Goal: Task Accomplishment & Management: Use online tool/utility

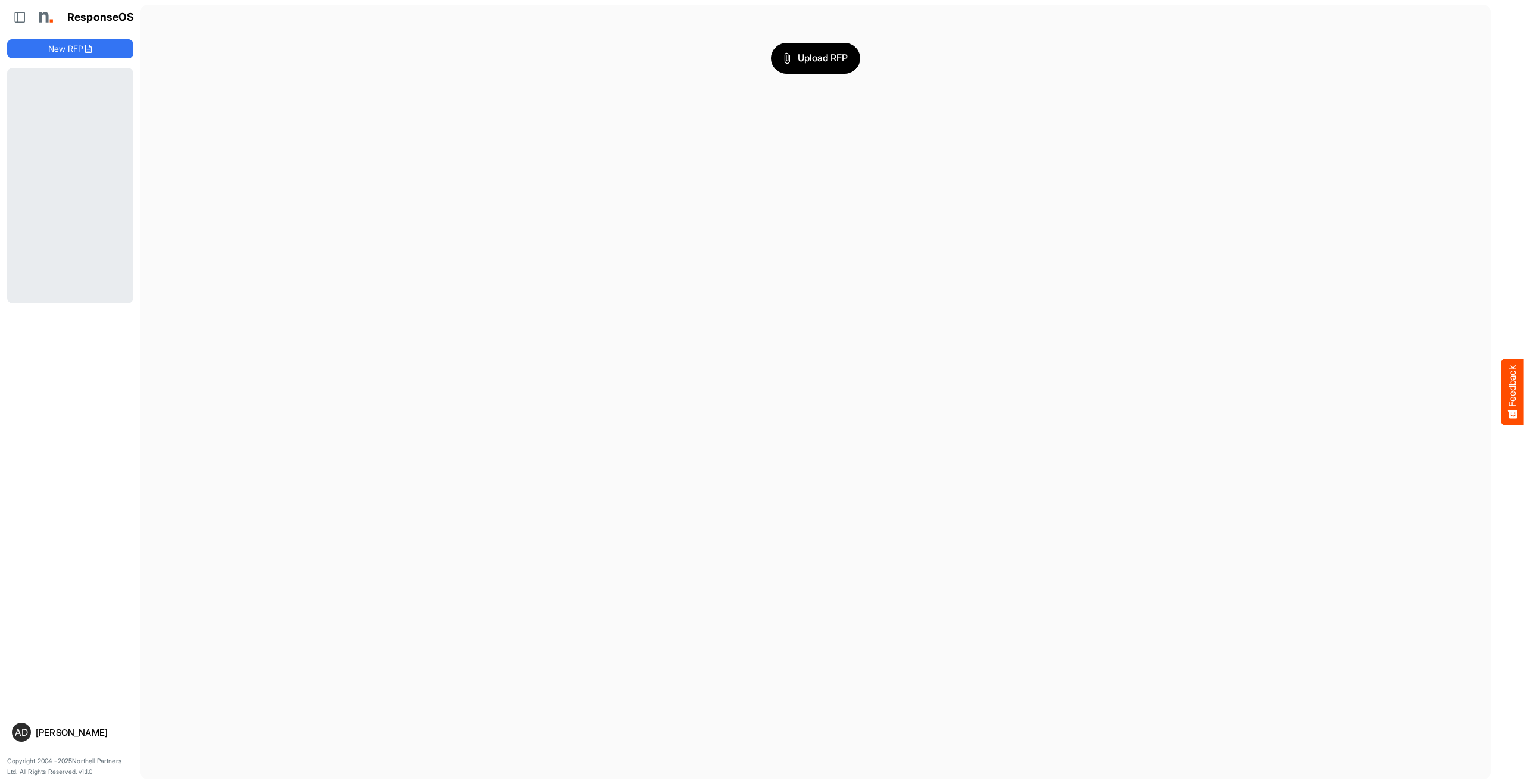
click at [328, 209] on main "Upload RFP" at bounding box center [815, 392] width 1350 height 775
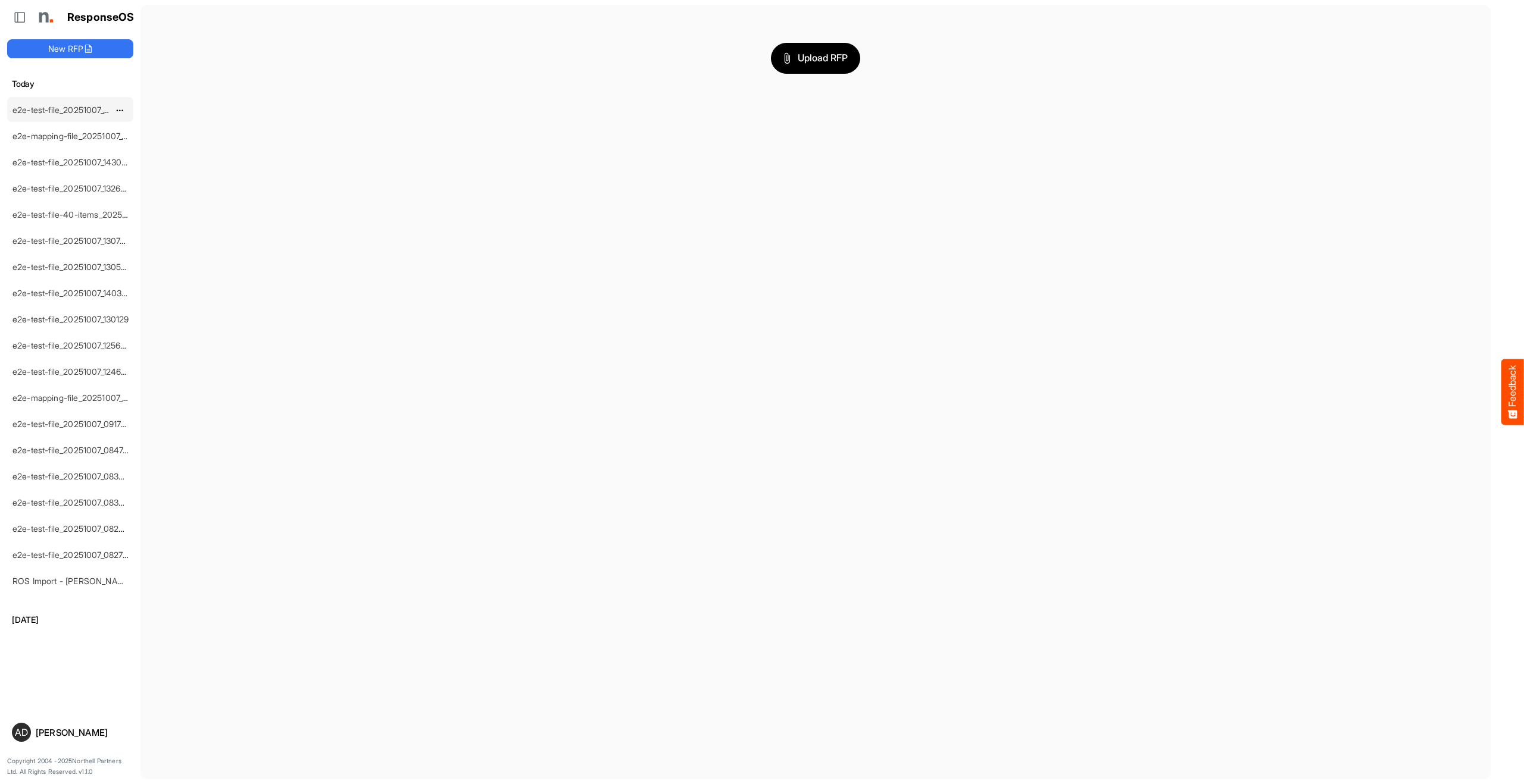
click at [88, 111] on link "e2e-test-file_20251007_144407" at bounding box center [72, 110] width 120 height 10
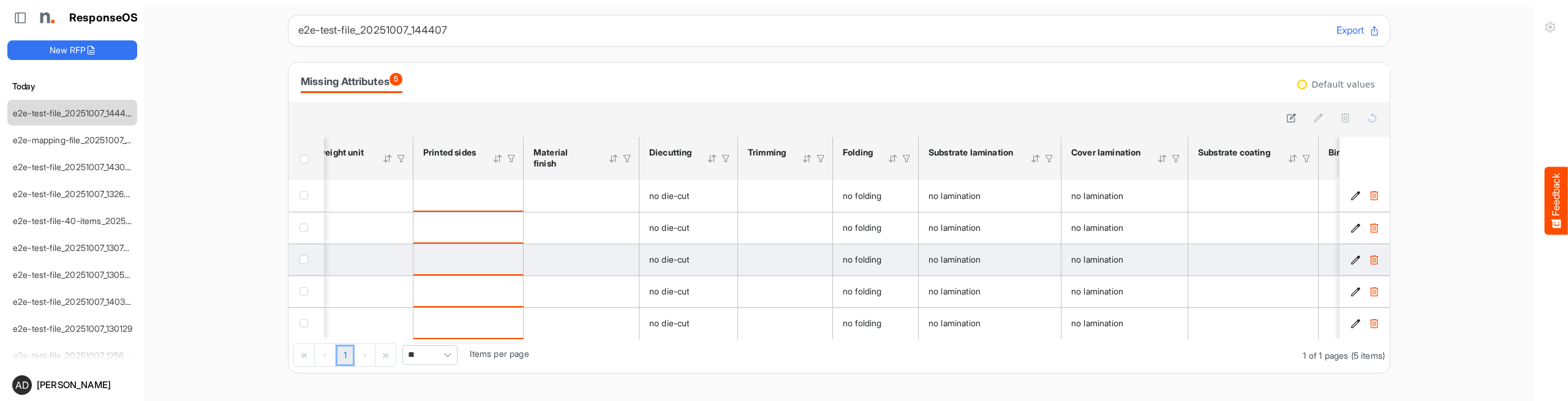
scroll to position [0, 833]
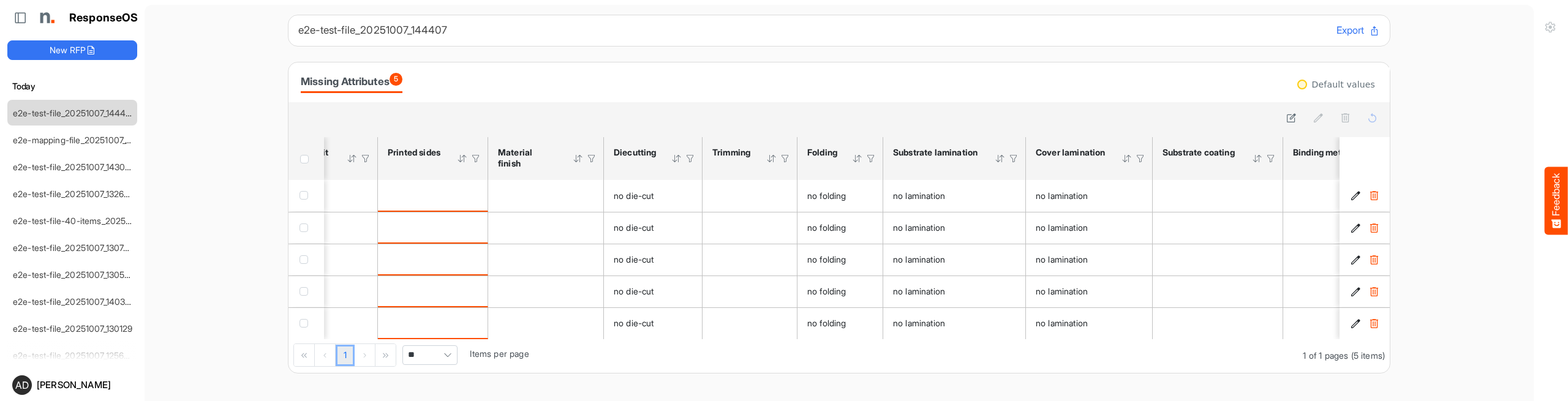
click at [1013, 156] on div at bounding box center [1013, 158] width 11 height 11
click at [990, 182] on span at bounding box center [999, 184] width 19 height 19
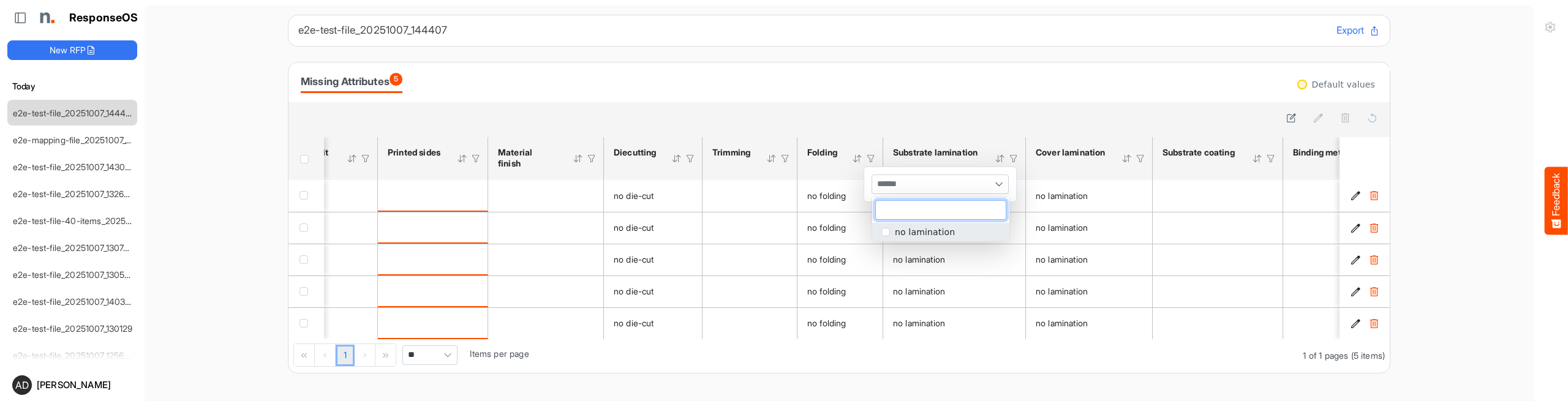
click at [994, 141] on th "Substrate lamination Press Enter to sort. Press Alt Down to open filter Menu" at bounding box center [954, 158] width 143 height 42
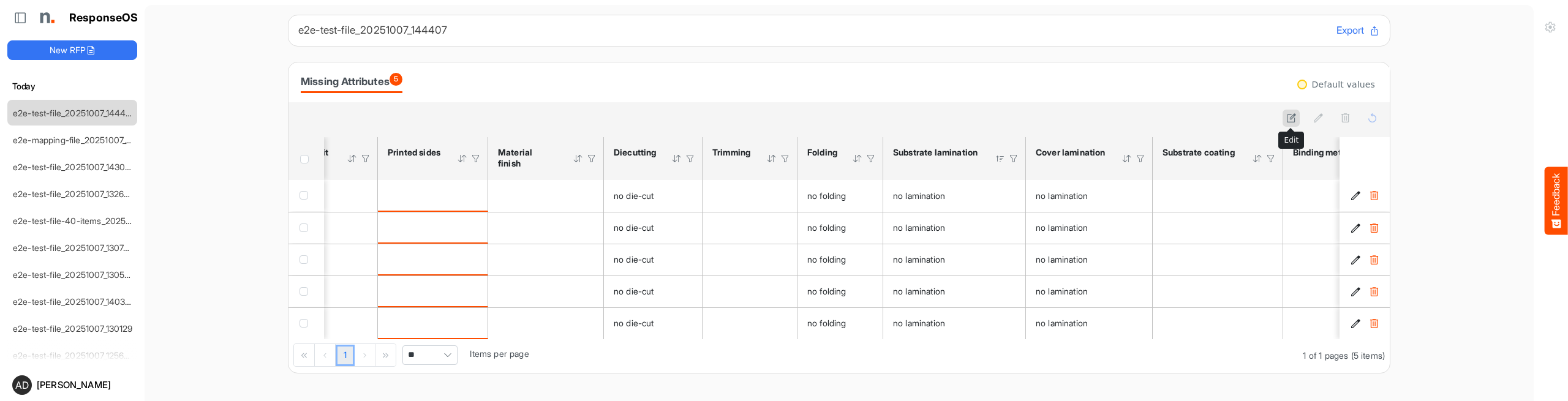
click at [1287, 119] on icon at bounding box center [1291, 118] width 10 height 10
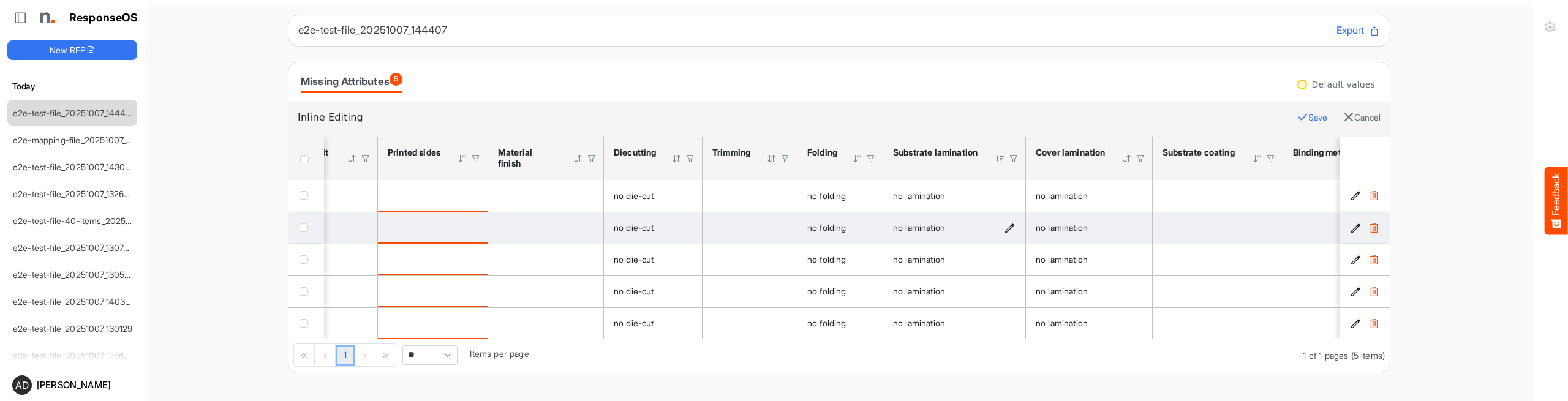
click at [1011, 226] on icon "no lamination is template cell Column Header httpsnorthellcomontologiesmapping-…" at bounding box center [1009, 228] width 10 height 10
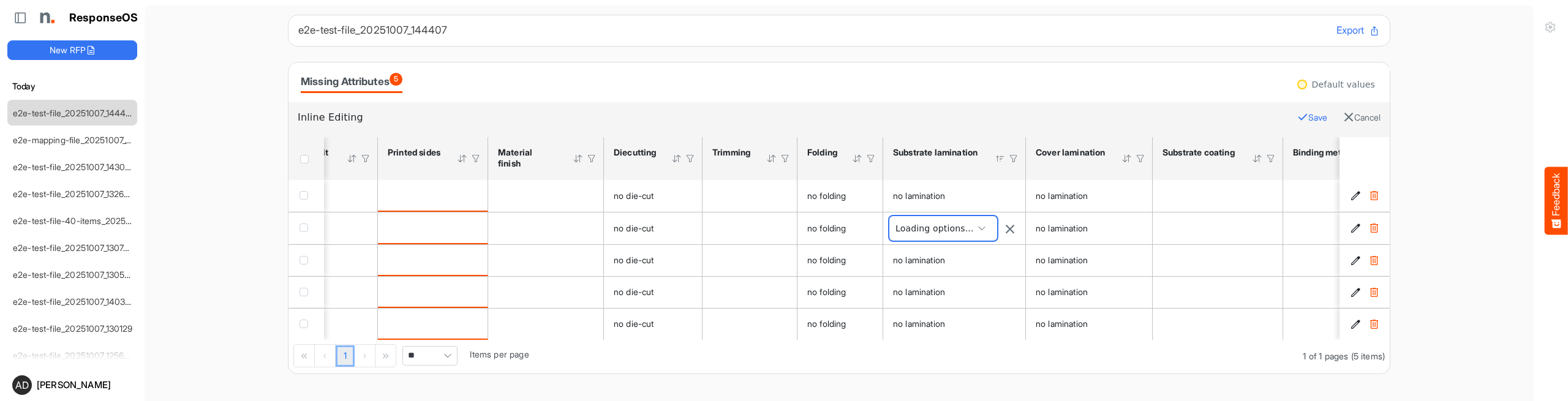
click at [972, 229] on span "**********" at bounding box center [943, 228] width 108 height 25
type input "**********"
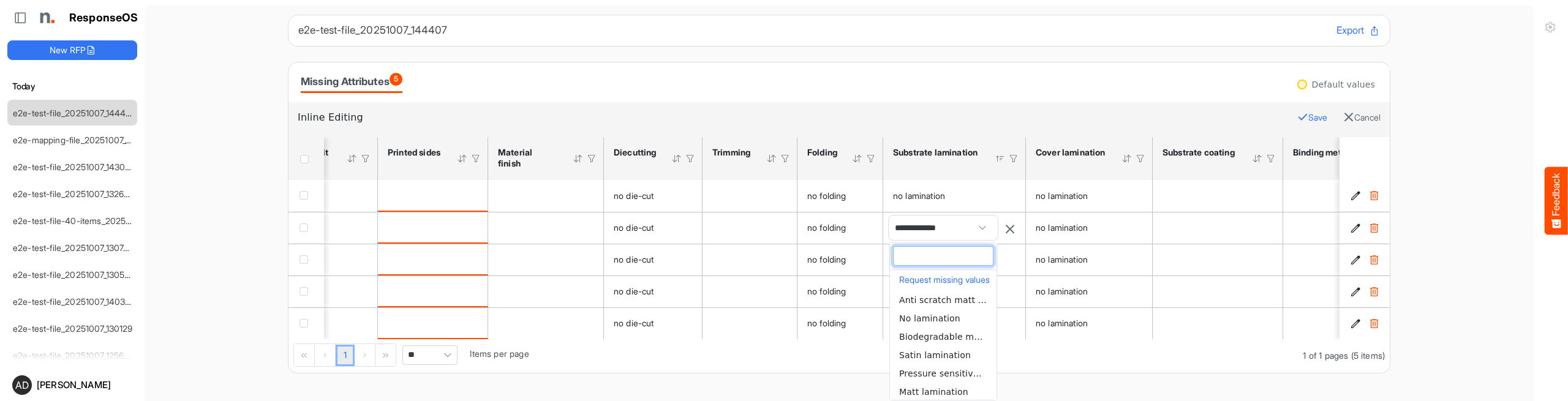
click at [1029, 80] on div "Missing Attributes 5" at bounding box center [839, 82] width 1077 height 21
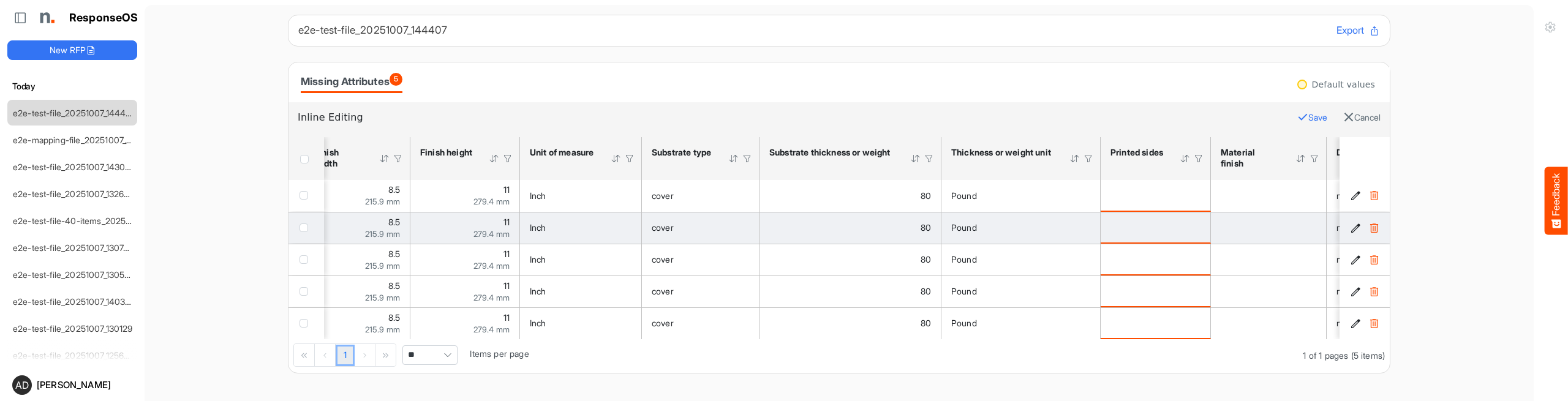
scroll to position [0, 125]
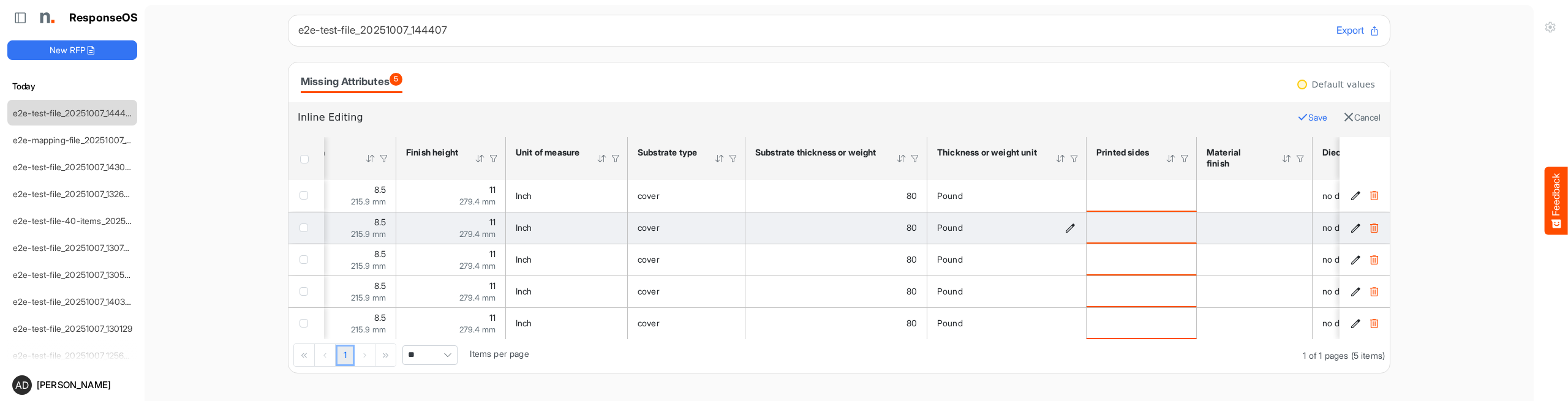
click at [1071, 229] on icon "Pound is template cell Column Header httpsnorthellcomontologiesmapping-rulesmat…" at bounding box center [1070, 228] width 10 height 10
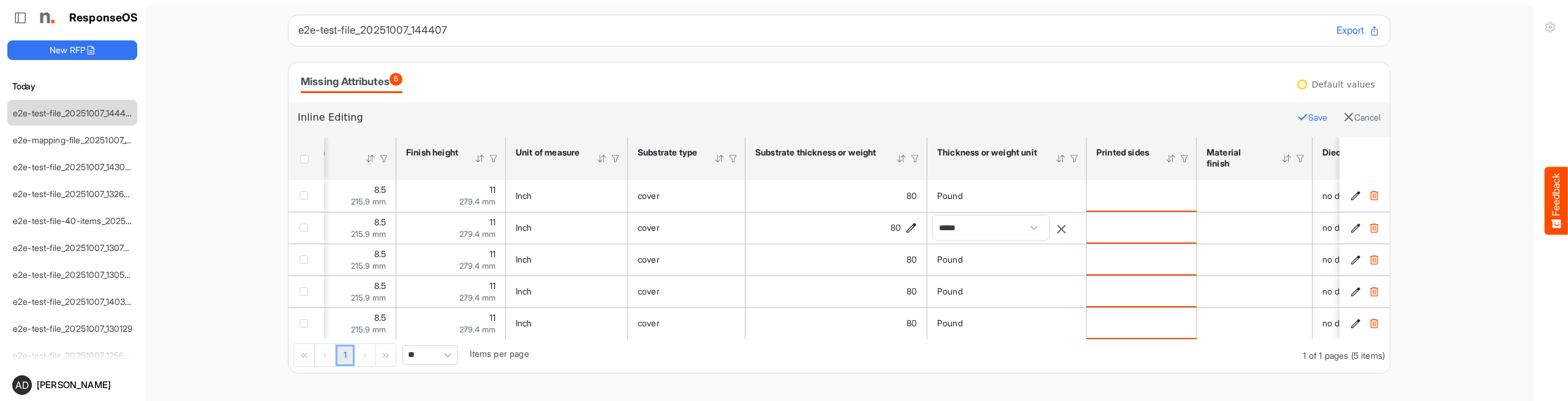
click at [766, 217] on td "80" at bounding box center [836, 227] width 182 height 31
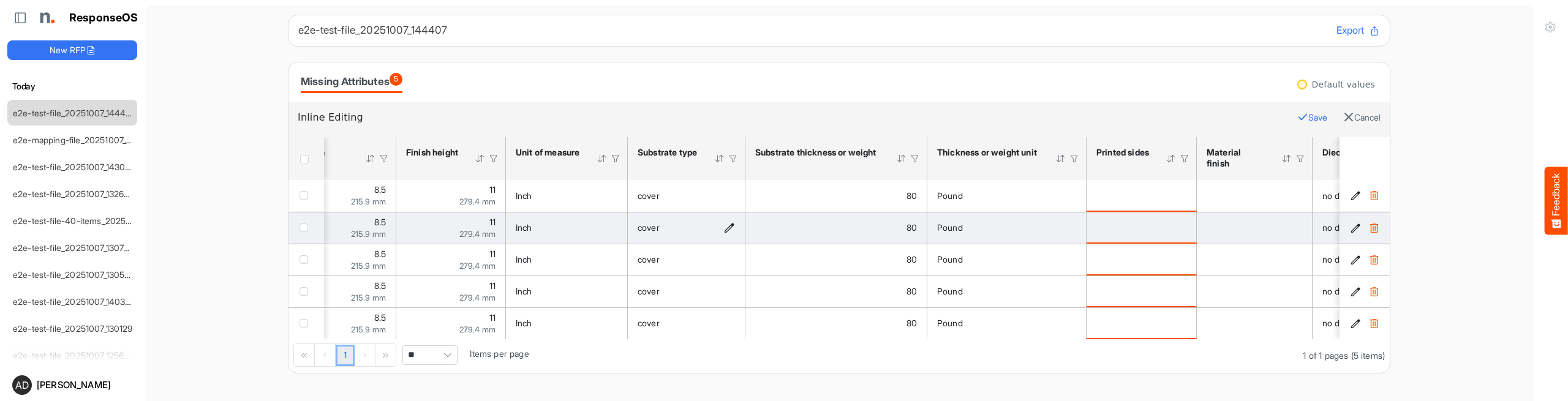
click at [720, 226] on div "cover" at bounding box center [686, 228] width 98 height 14
click at [727, 226] on icon "cover is template cell Column Header httpsnorthellcomontologiesmapping-rulesmat…" at bounding box center [729, 228] width 10 height 10
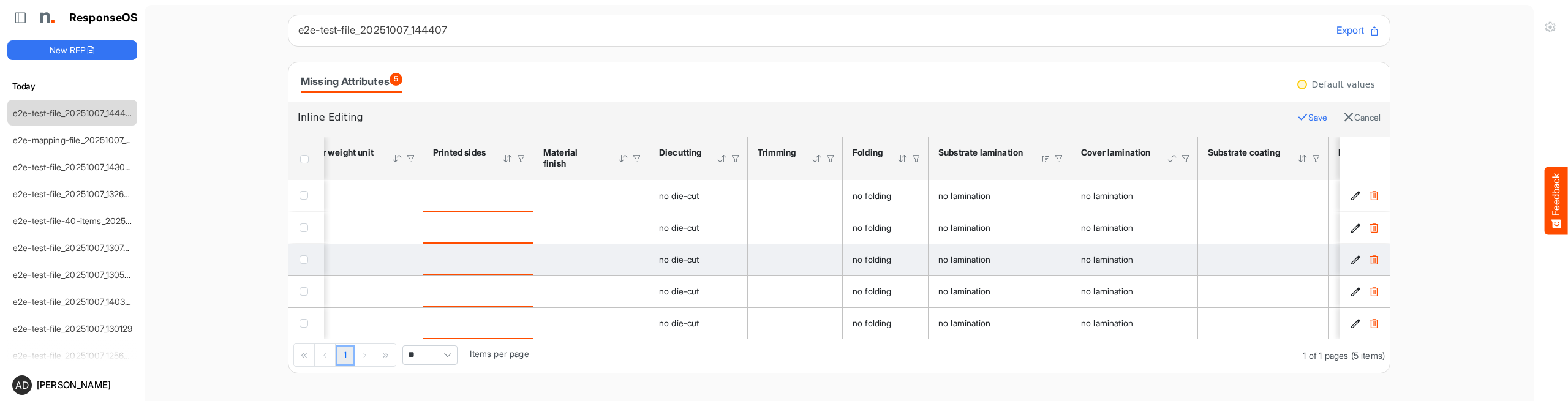
scroll to position [0, 861]
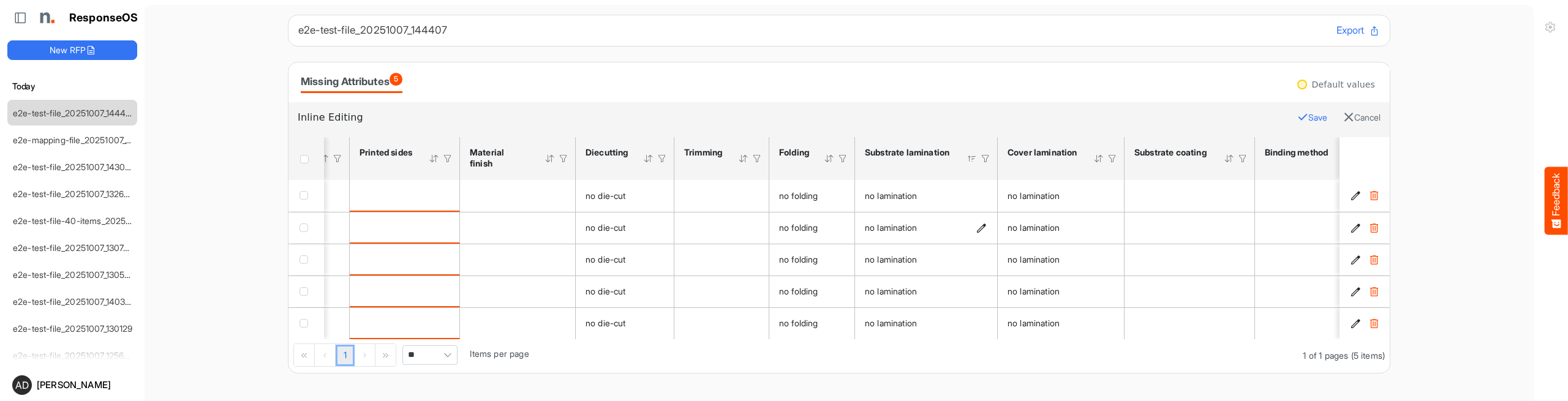
click at [977, 229] on icon "no lamination is template cell Column Header httpsnorthellcomontologiesmapping-…" at bounding box center [981, 228] width 10 height 10
click at [938, 232] on span "**********" at bounding box center [915, 228] width 108 height 25
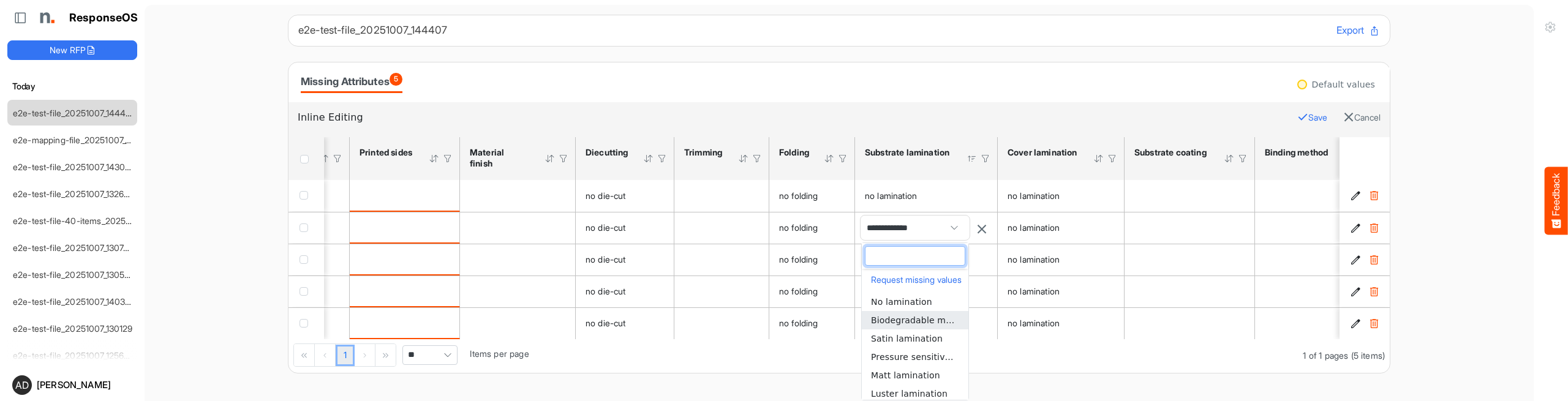
scroll to position [24, 0]
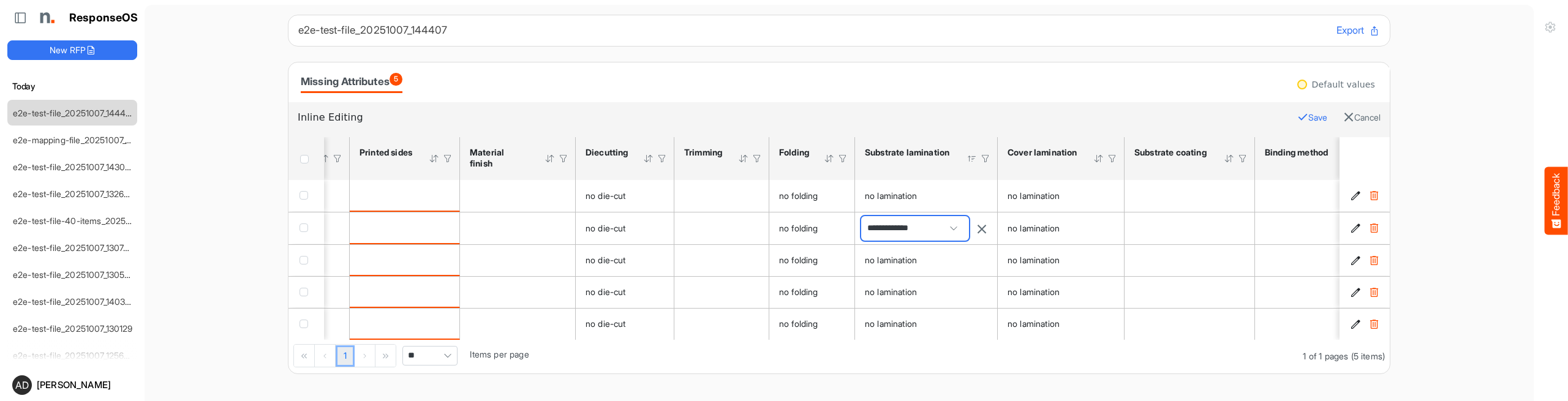
click at [920, 234] on span "**********" at bounding box center [915, 228] width 108 height 25
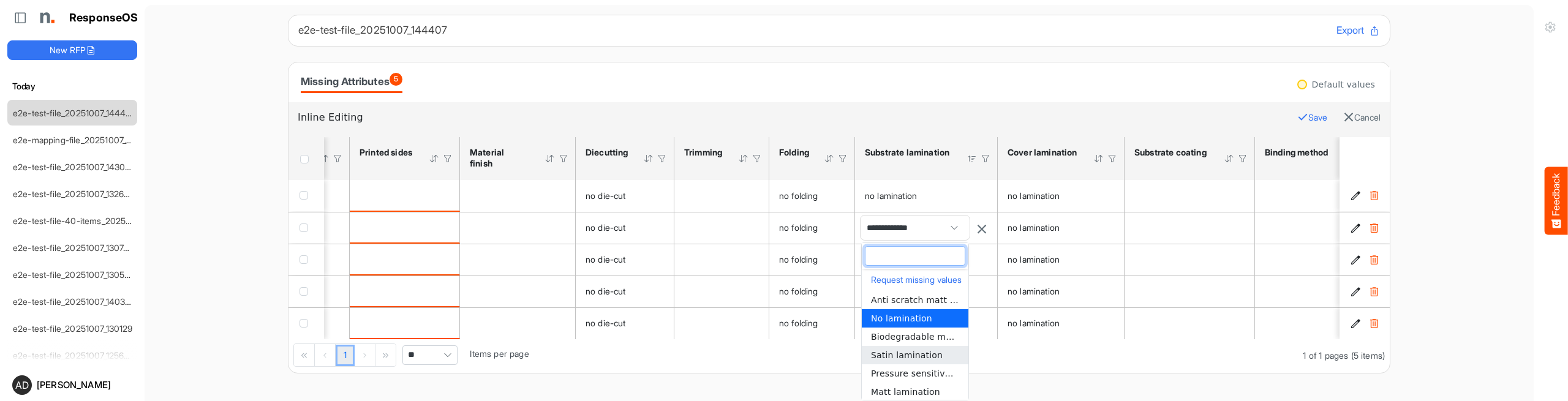
click at [908, 354] on span "Satin lamination" at bounding box center [906, 355] width 71 height 10
type input "**********"
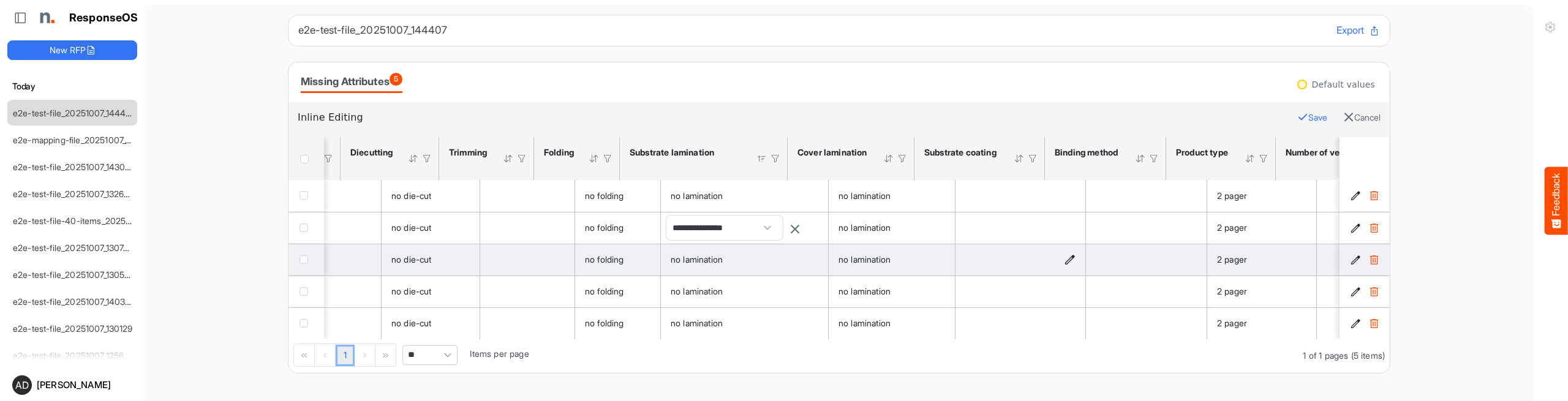
scroll to position [0, 1097]
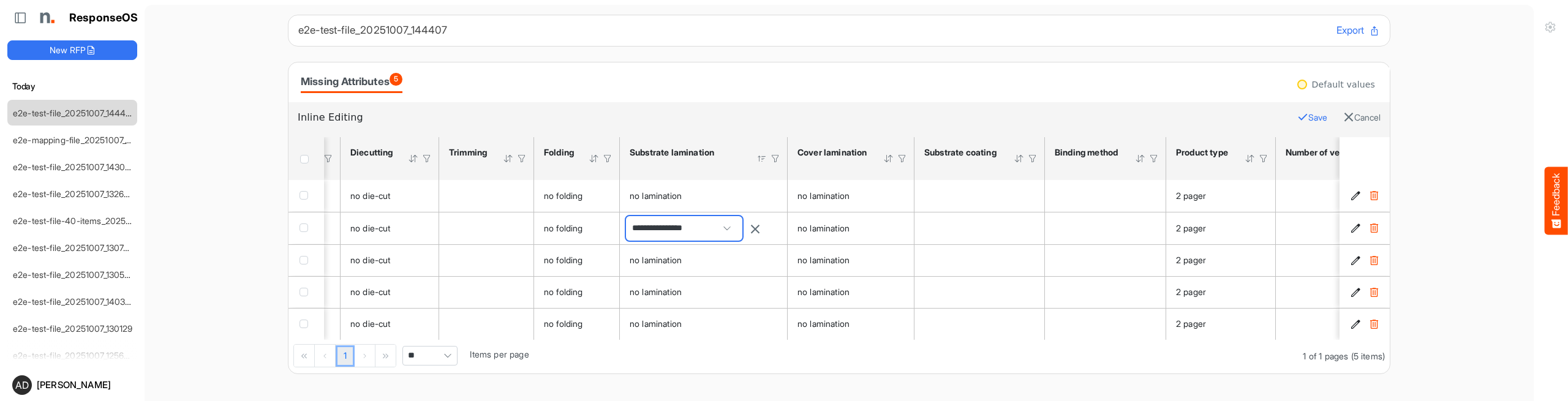
click at [734, 234] on span at bounding box center [727, 229] width 19 height 19
click at [793, 355] on div "1 1 of 1 pages (5 items) ** Items per page" at bounding box center [838, 356] width 1101 height 34
click at [770, 227] on icon "Satin lamination is template cell Column Header httpsnorthellcomontologiesmappi…" at bounding box center [771, 228] width 10 height 10
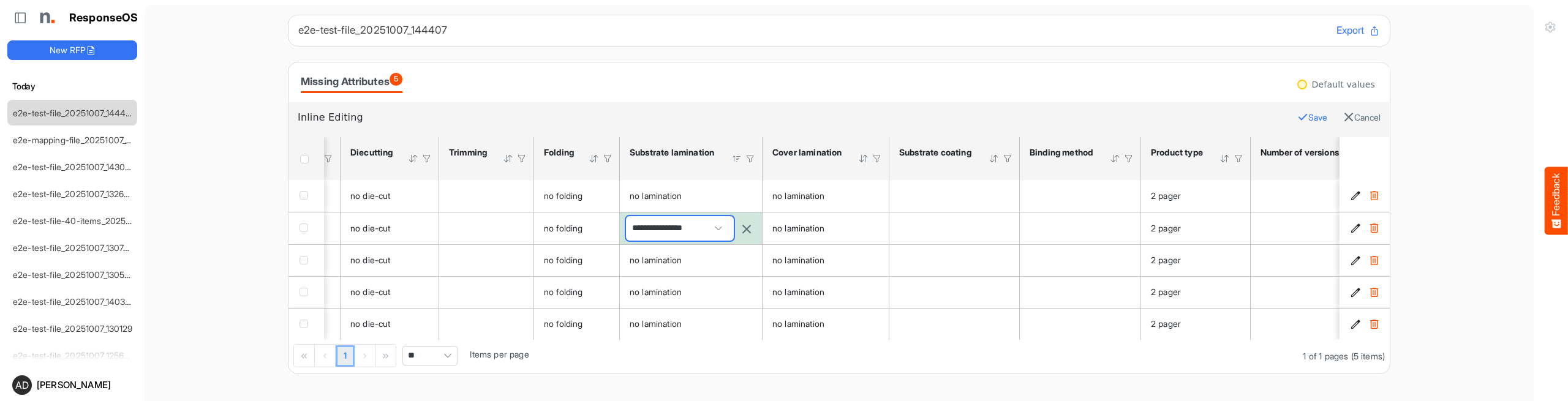
click at [721, 226] on span at bounding box center [719, 229] width 19 height 19
click at [770, 357] on div "1 1 of 1 pages (5 items) ** Items per page" at bounding box center [838, 356] width 1101 height 34
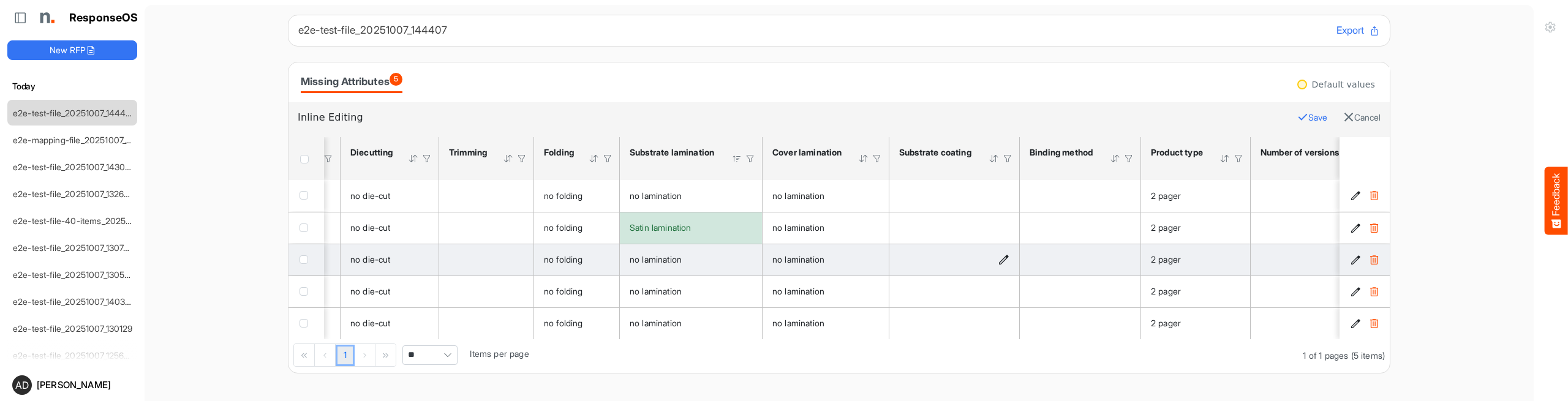
drag, startPoint x: 1288, startPoint y: 113, endPoint x: 1012, endPoint y: 255, distance: 310.4
click at [1297, 113] on icon "button" at bounding box center [1302, 116] width 11 height 11
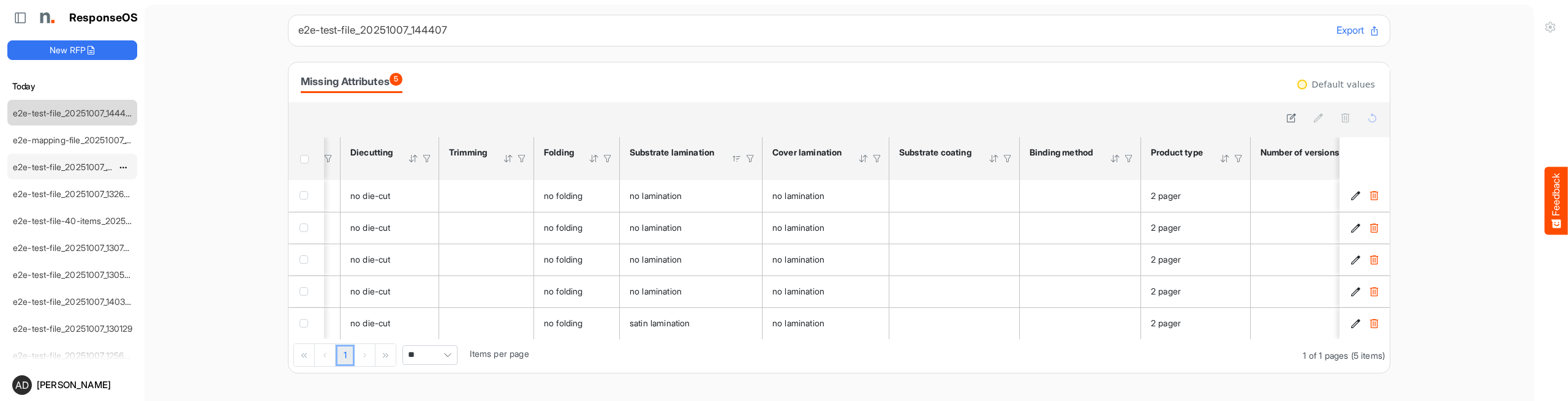
click at [74, 167] on link "e2e-test-file_20251007_143038" at bounding box center [74, 167] width 122 height 10
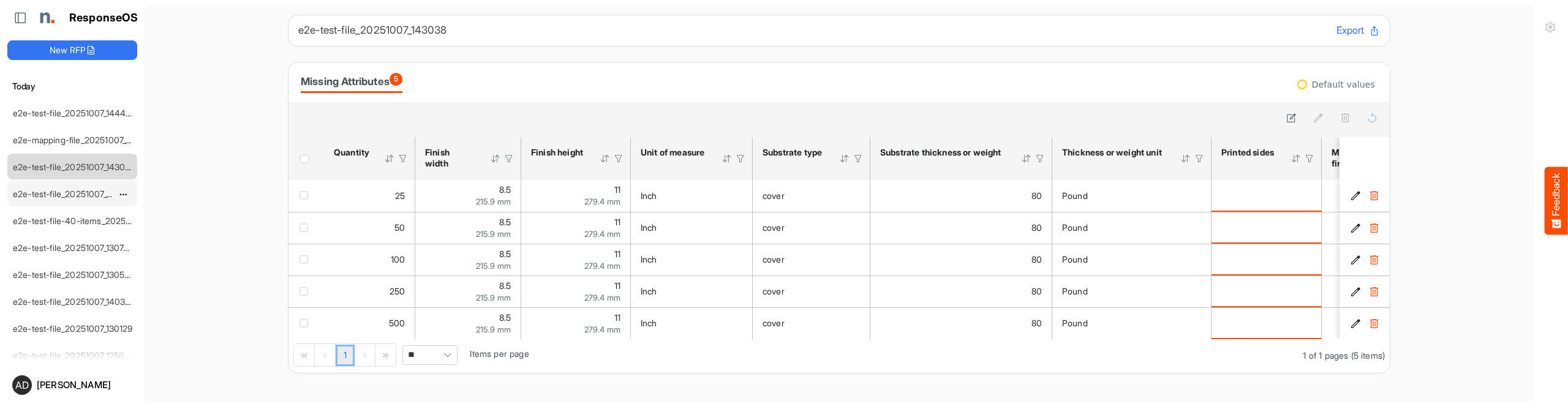
click at [76, 194] on link "e2e-test-file_20251007_132655" at bounding box center [73, 194] width 122 height 10
click at [69, 233] on div "e2e-test-file-40-items_20251007_131038" at bounding box center [72, 220] width 130 height 25
click at [69, 224] on link "e2e-test-file-40-items_20251007_131038" at bounding box center [93, 220] width 160 height 10
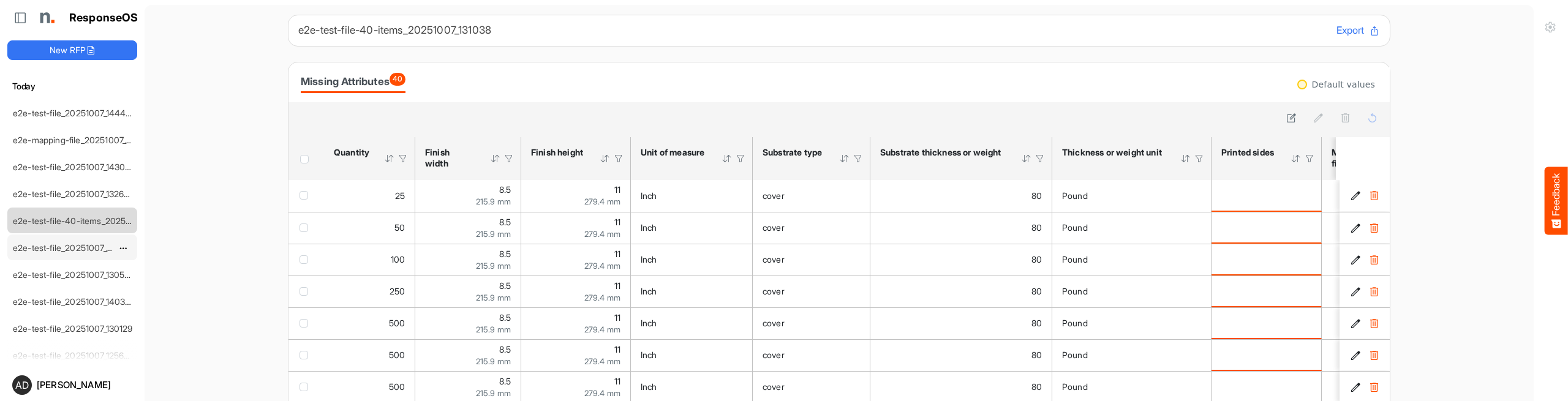
click at [78, 244] on link "e2e-test-file_20251007_130749" at bounding box center [73, 247] width 122 height 10
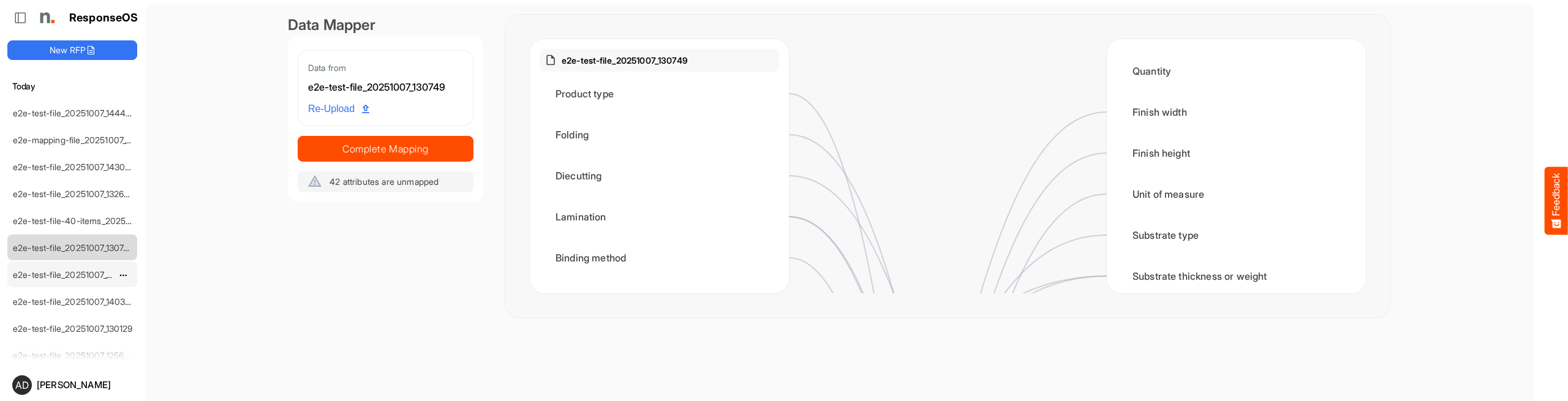
click at [76, 277] on link "e2e-test-file_20251007_130500" at bounding box center [74, 274] width 123 height 10
click at [69, 327] on link "e2e-test-file_20251007_130129" at bounding box center [72, 328] width 120 height 10
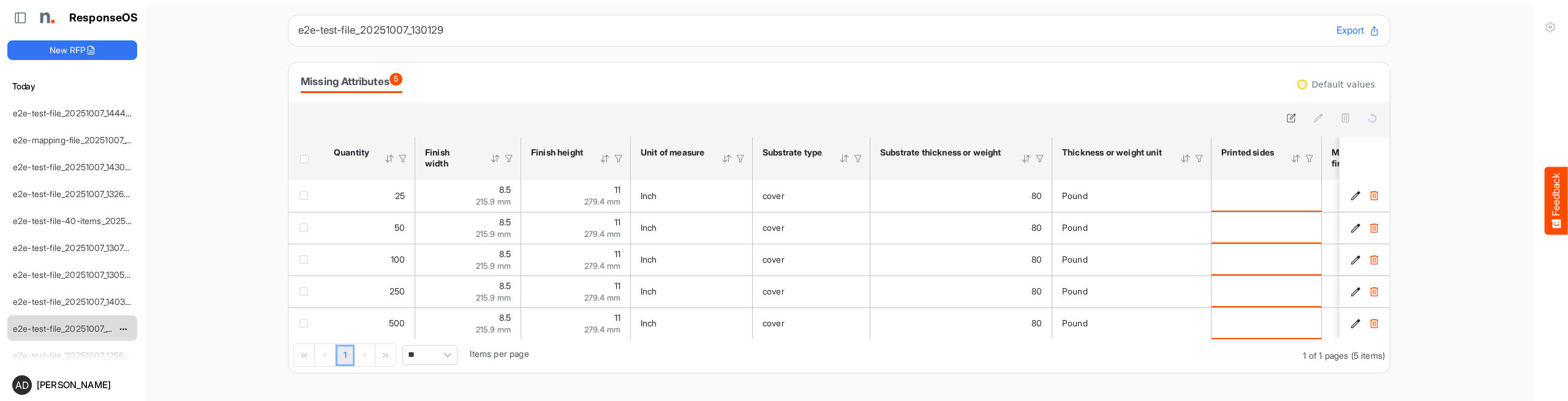
scroll to position [66, 0]
click at [64, 288] on link "e2e-test-file_20251007_125647" at bounding box center [73, 288] width 122 height 10
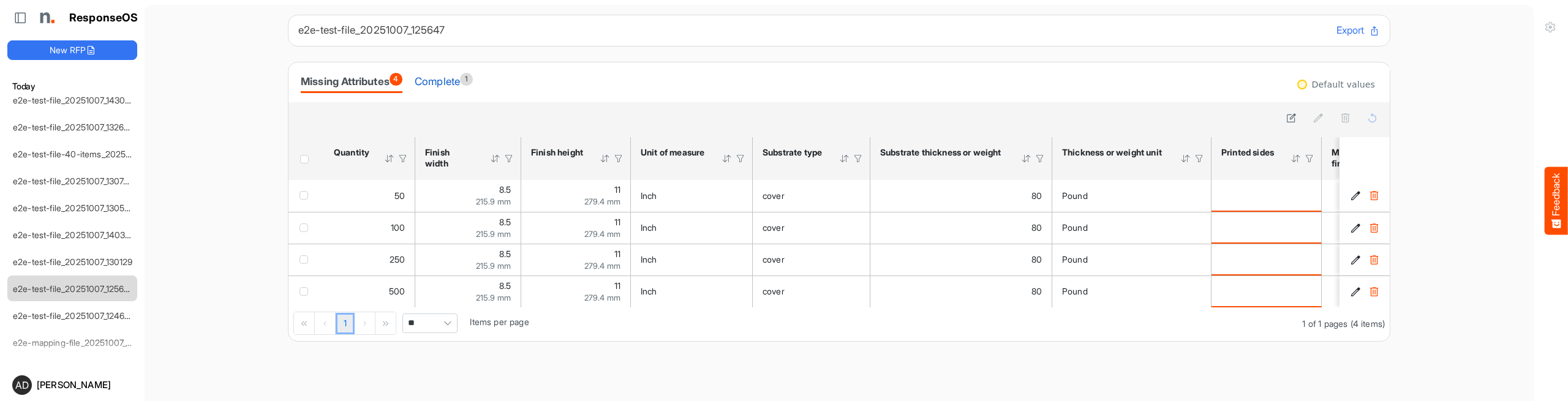
click at [439, 77] on div "Complete 1" at bounding box center [444, 82] width 58 height 17
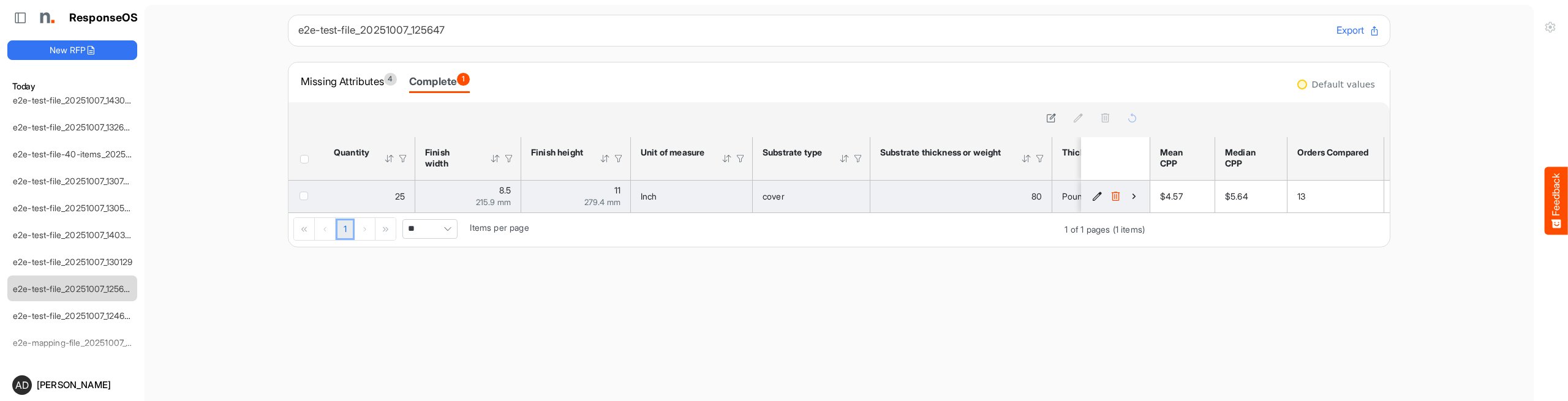
click at [1137, 200] on icon "902dfda7-799e-4d4b-a4d0-1b1bc3cb3543 is template cell Column Header" at bounding box center [1133, 196] width 10 height 10
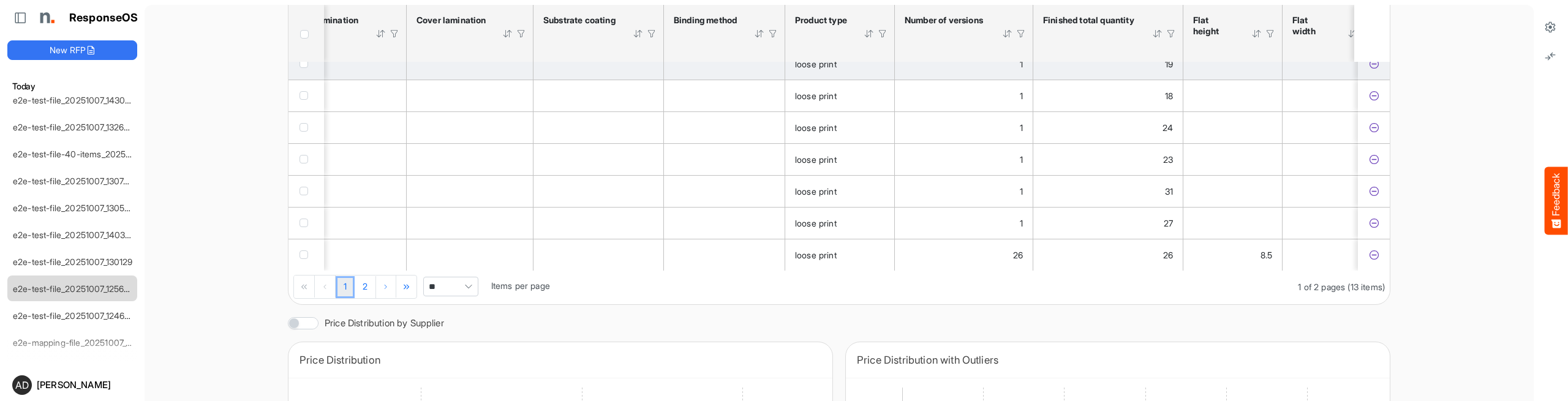
scroll to position [472, 0]
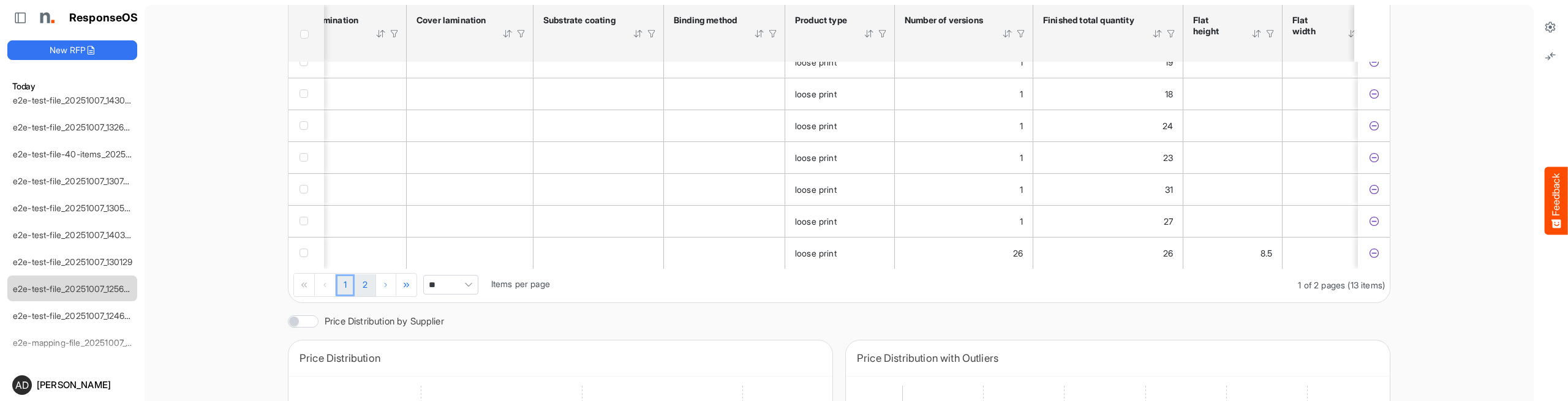
click at [367, 297] on link "2" at bounding box center [365, 285] width 20 height 22
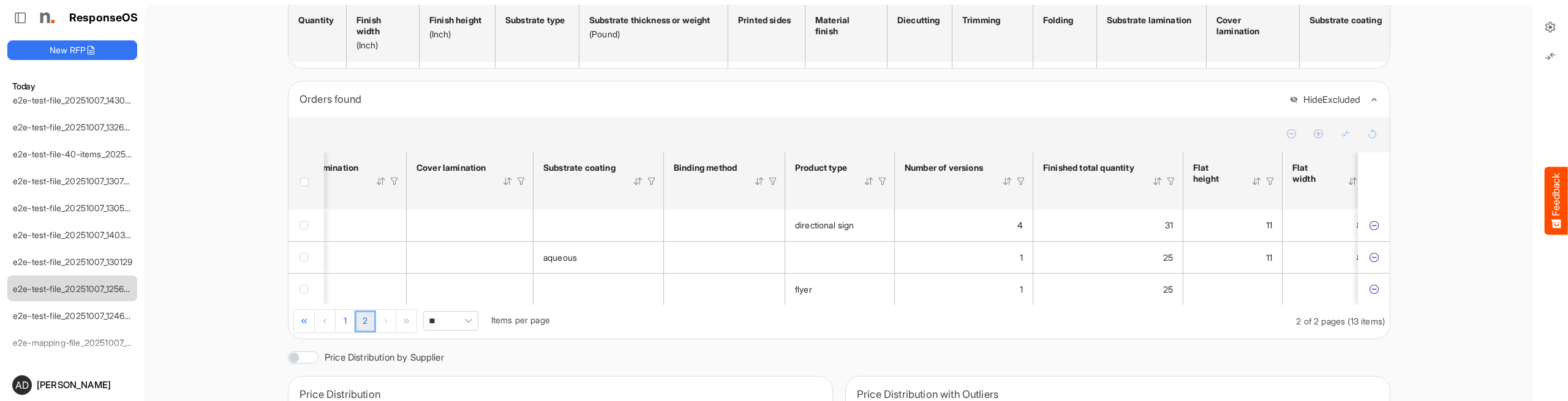
scroll to position [237, 0]
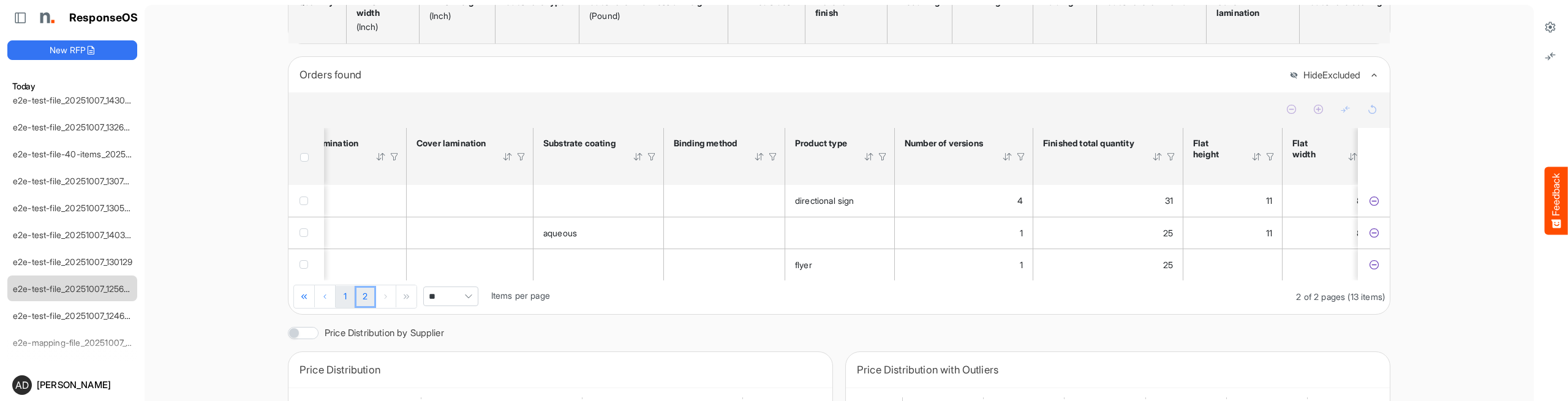
click at [353, 306] on link "1" at bounding box center [345, 297] width 19 height 22
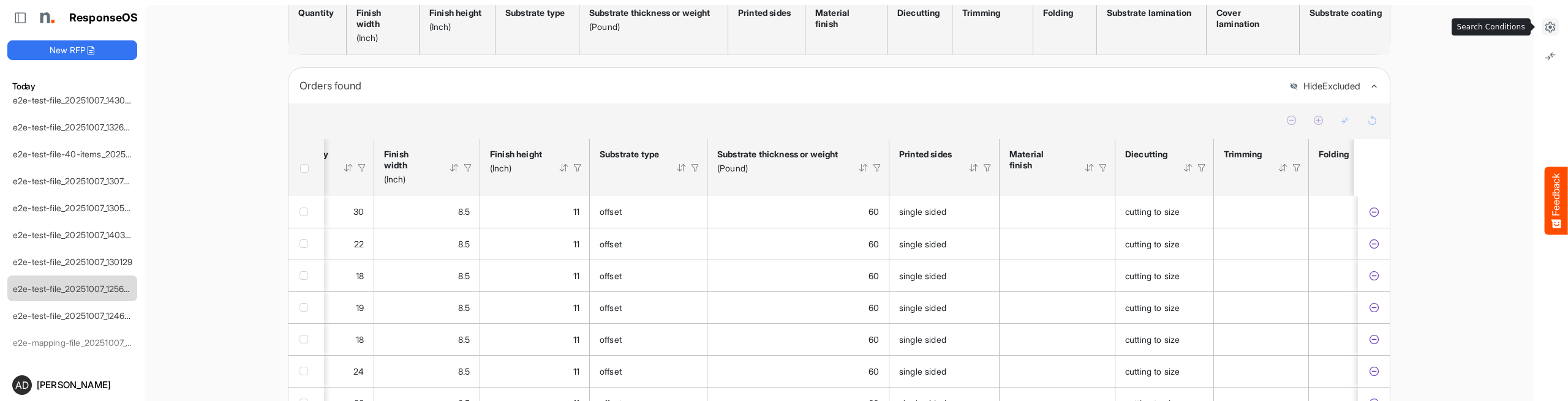
click at [1546, 25] on icon at bounding box center [1550, 26] width 12 height 12
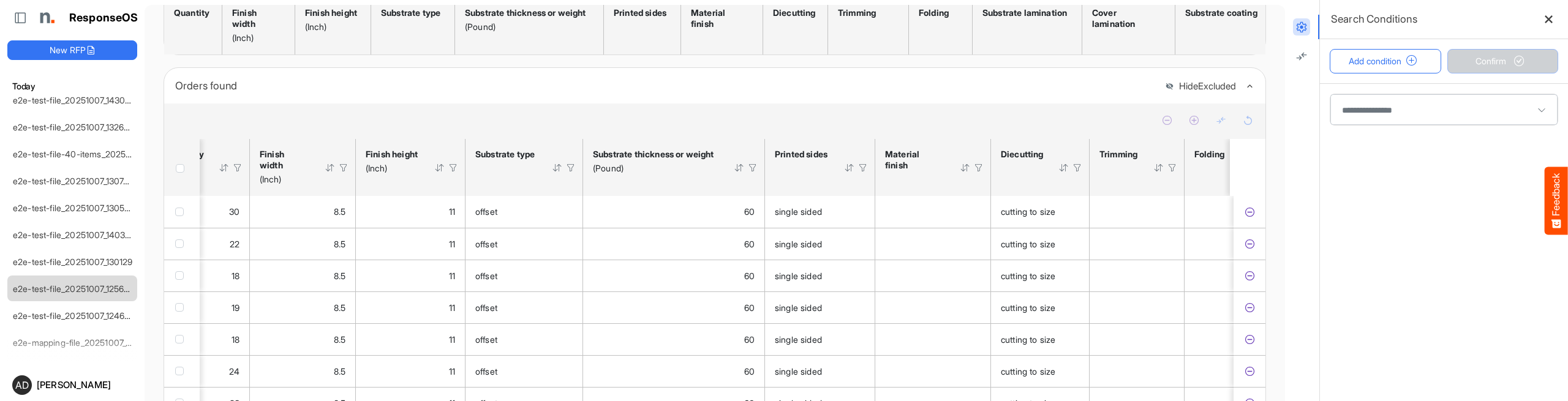
click at [1417, 110] on span at bounding box center [1443, 110] width 227 height 31
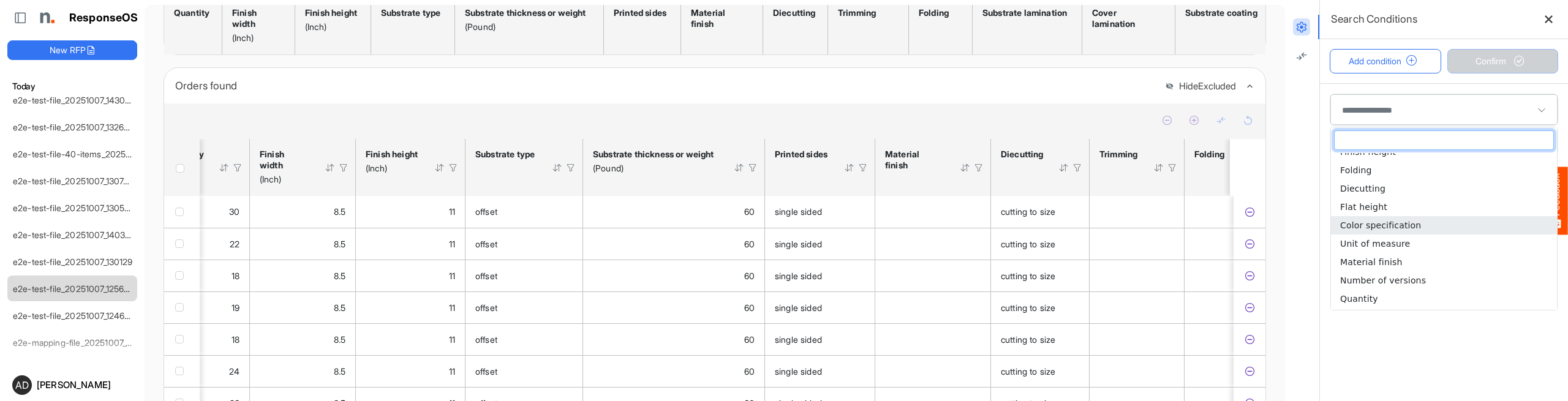
click at [1416, 227] on li "Color specification" at bounding box center [1444, 225] width 226 height 19
type input "**********"
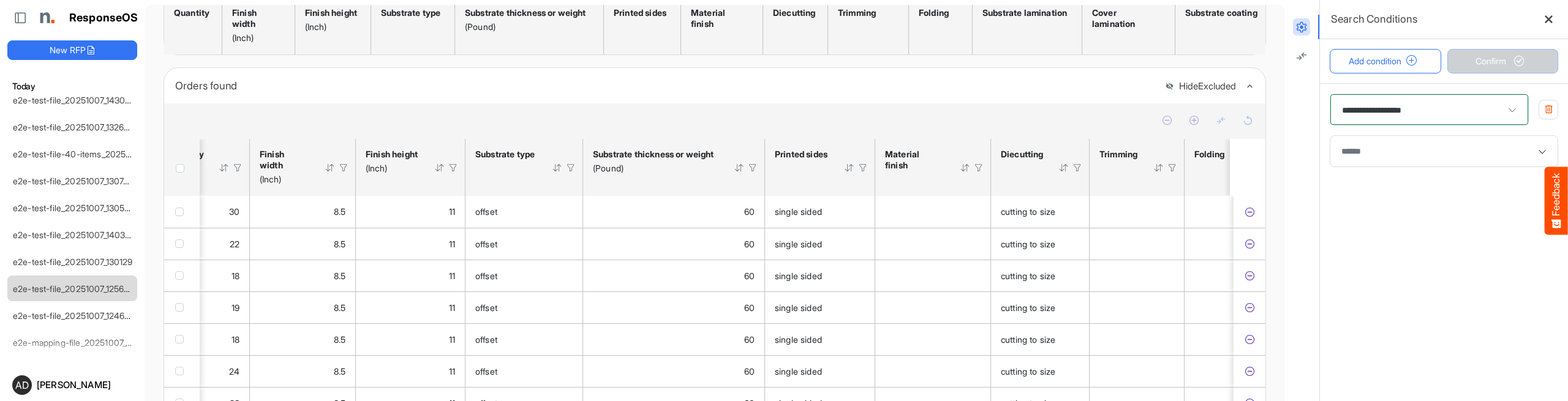
click at [1408, 161] on div at bounding box center [1443, 151] width 227 height 31
click at [1400, 151] on div at bounding box center [1443, 151] width 215 height 19
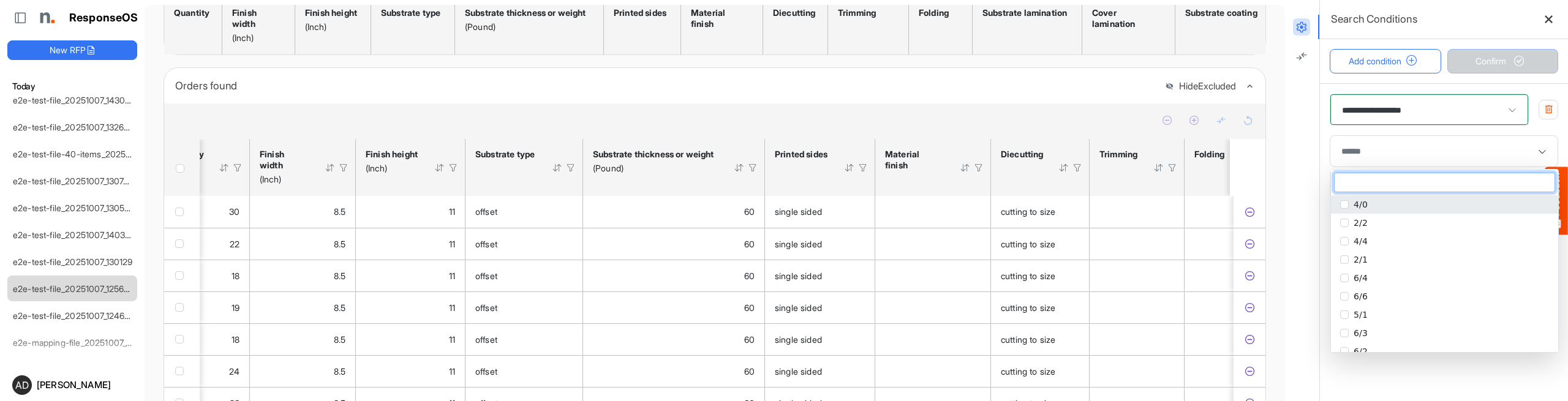
click at [1389, 206] on li "4/0" at bounding box center [1444, 205] width 227 height 19
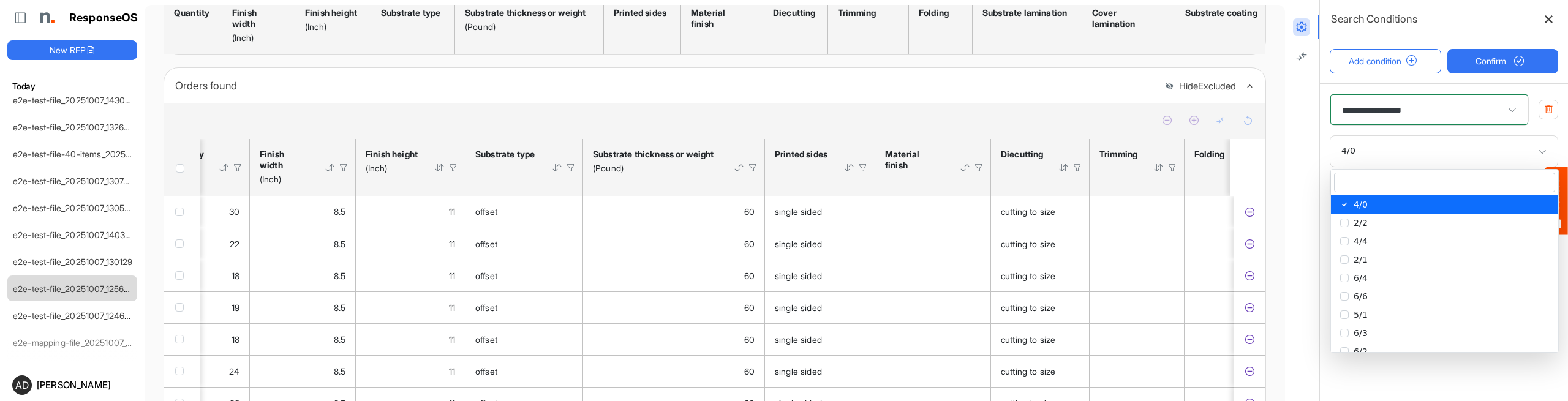
click at [1443, 131] on div "**********" at bounding box center [1444, 130] width 248 height 93
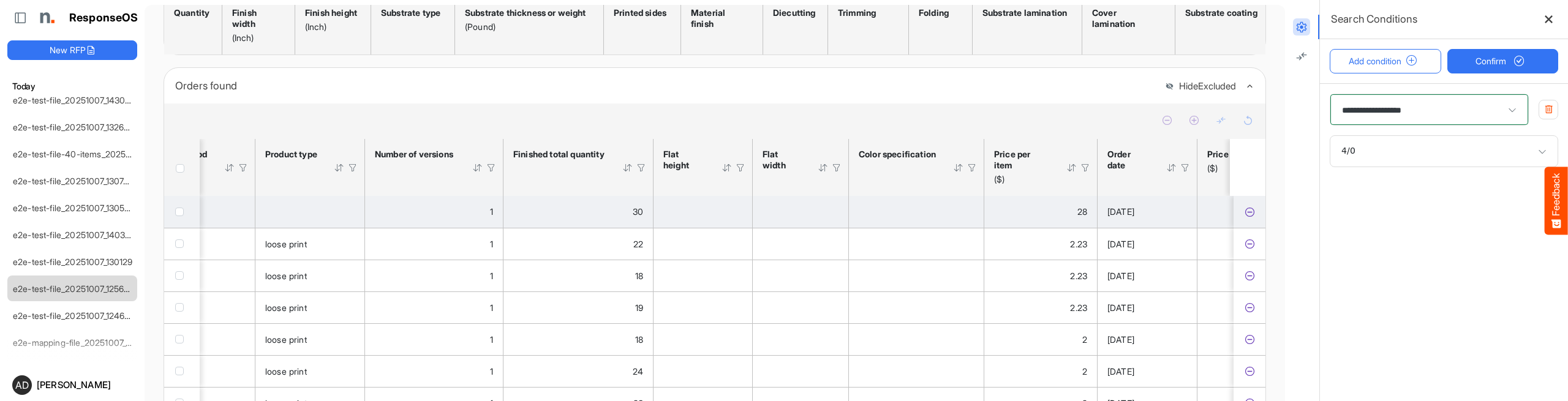
scroll to position [1, 1581]
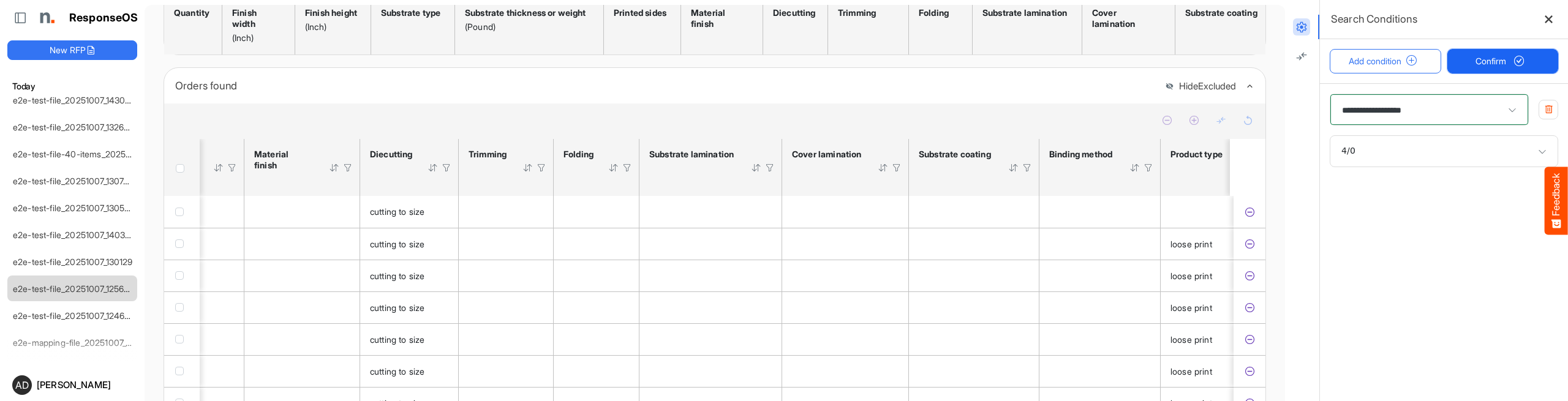
click at [1493, 65] on span "Confirm" at bounding box center [1502, 61] width 54 height 14
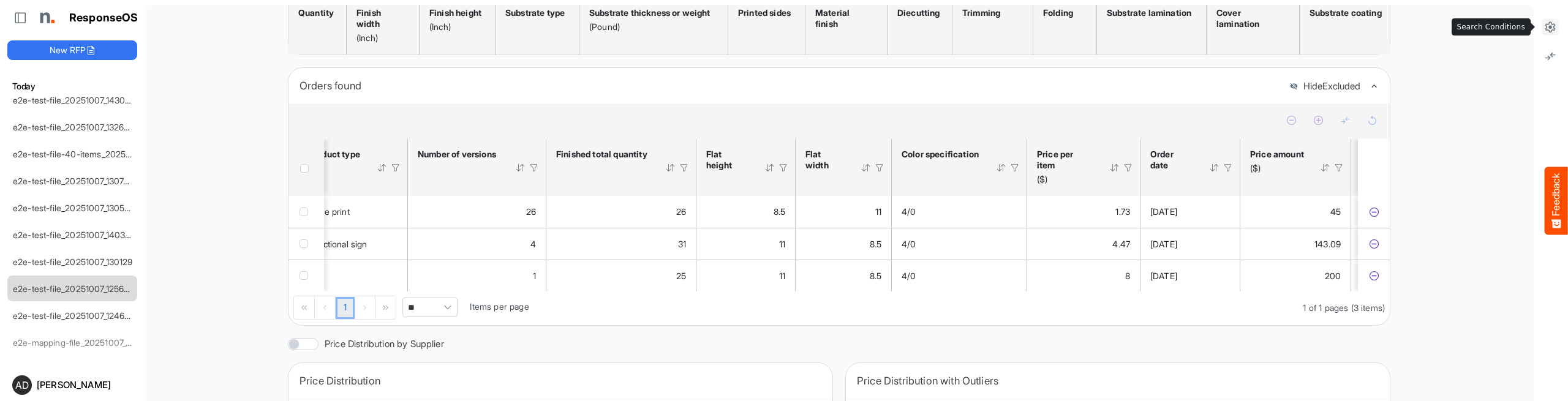
click at [1552, 30] on icon at bounding box center [1550, 26] width 12 height 12
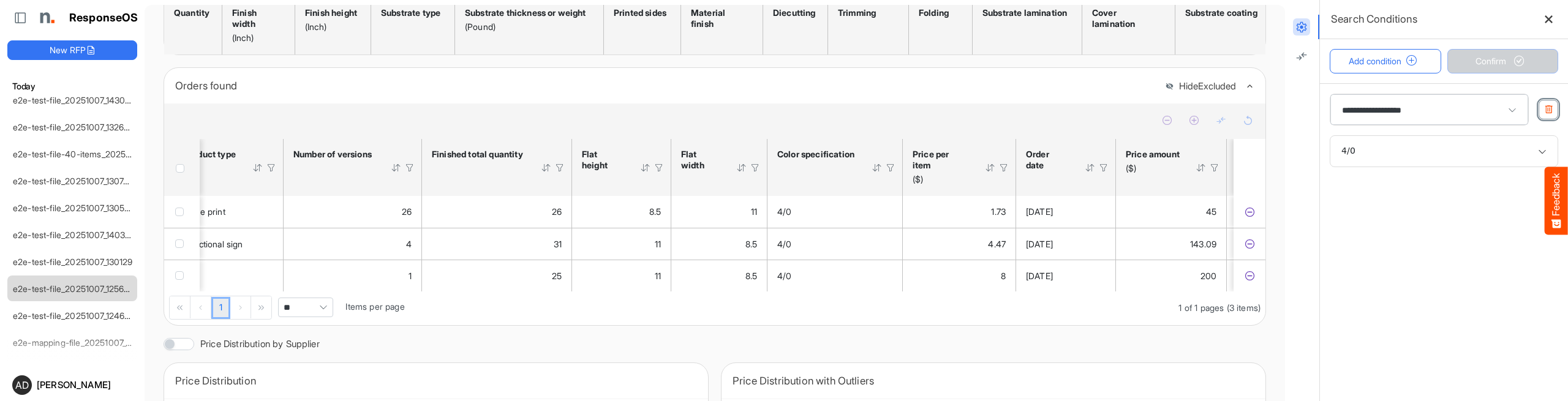
click at [1544, 106] on icon "button" at bounding box center [1548, 109] width 9 height 9
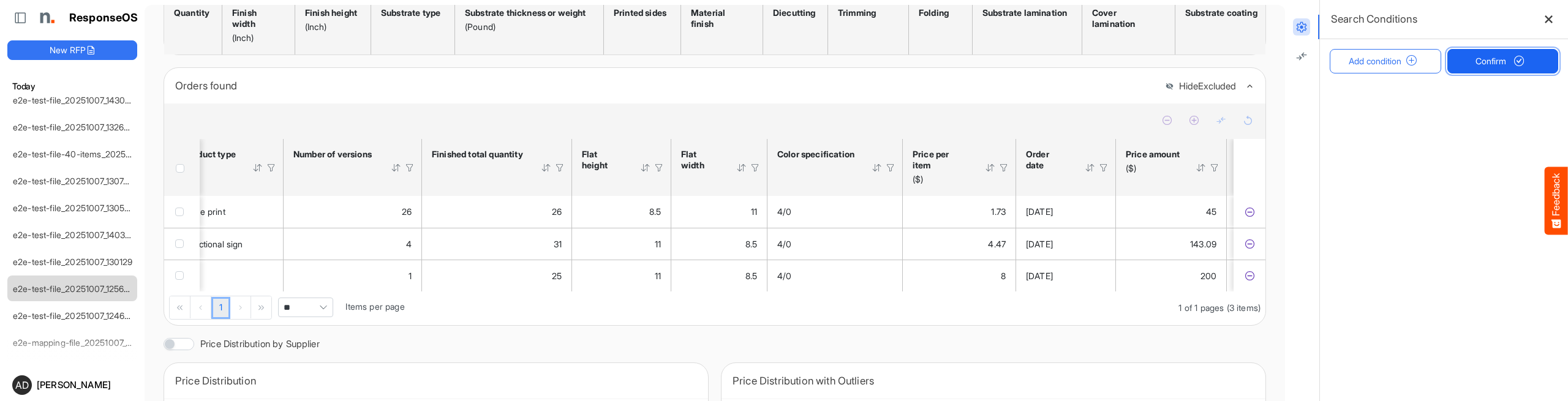
click at [1514, 66] on span "Confirm" at bounding box center [1502, 61] width 54 height 14
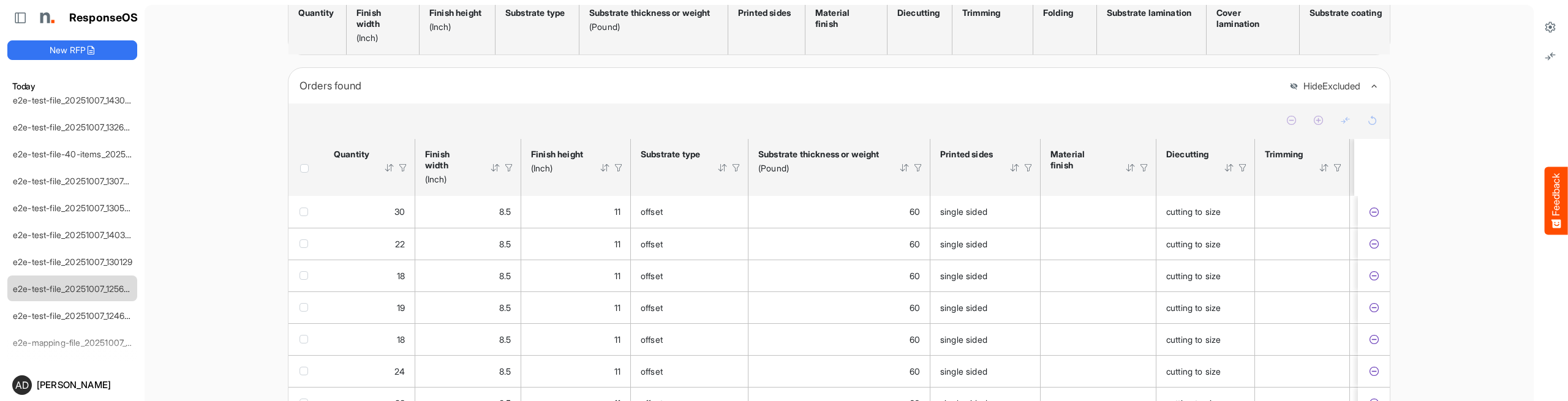
click at [1554, 16] on li at bounding box center [1550, 26] width 34 height 25
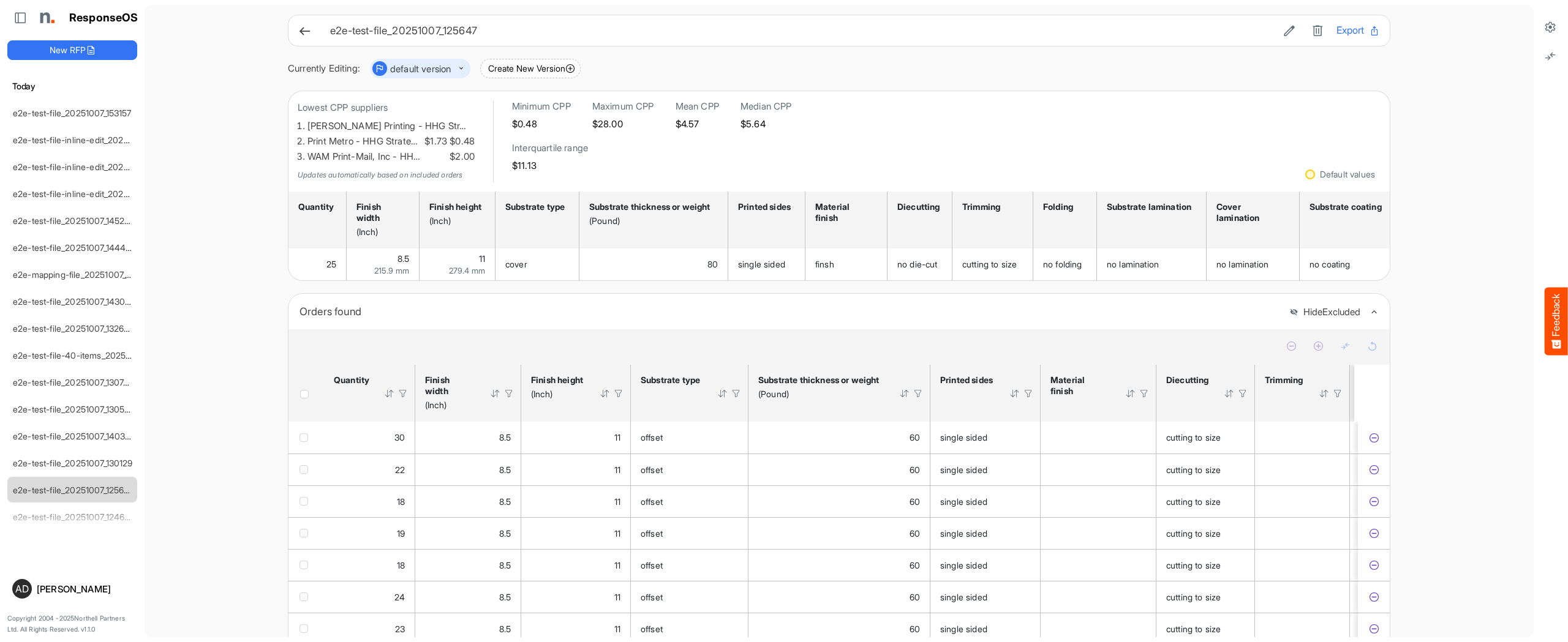
scroll to position [358, 0]
